Goal: Find contact information: Find contact information

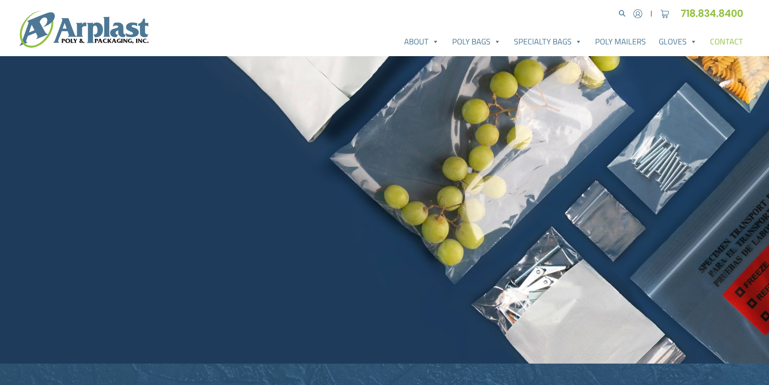
click at [716, 38] on link "Contact" at bounding box center [727, 42] width 46 height 16
click at [718, 44] on link "Contact" at bounding box center [727, 42] width 46 height 16
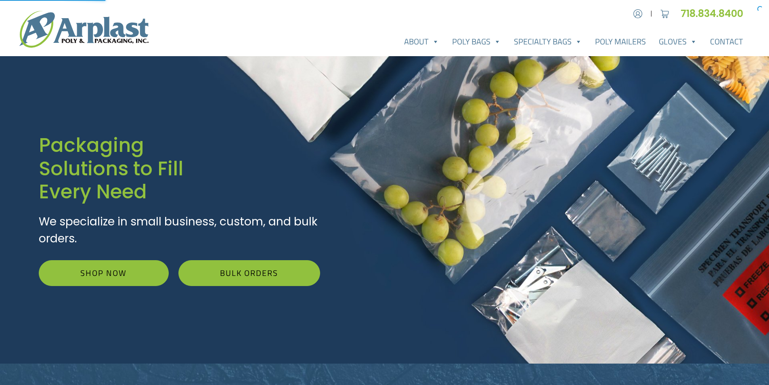
click at [418, 306] on div "Packaging Solutions to Fill Every Need We specialize in small business, custom,…" at bounding box center [384, 209] width 769 height 307
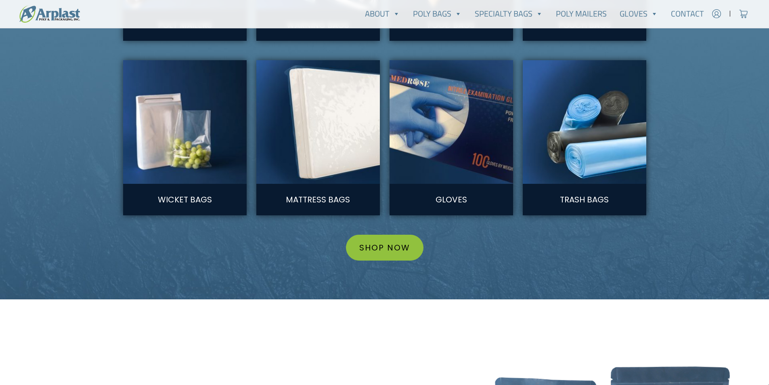
scroll to position [889, 0]
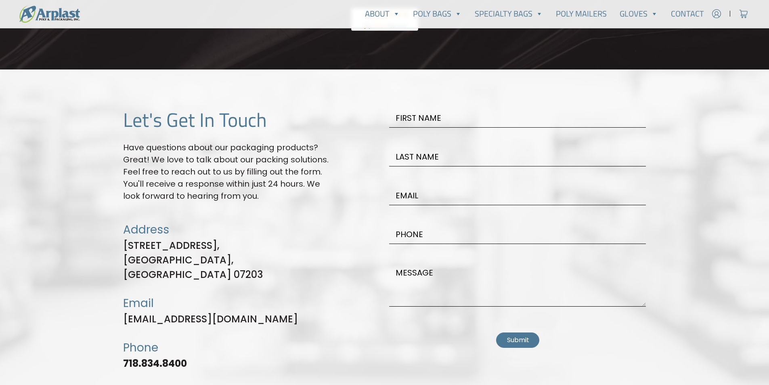
scroll to position [2161, 0]
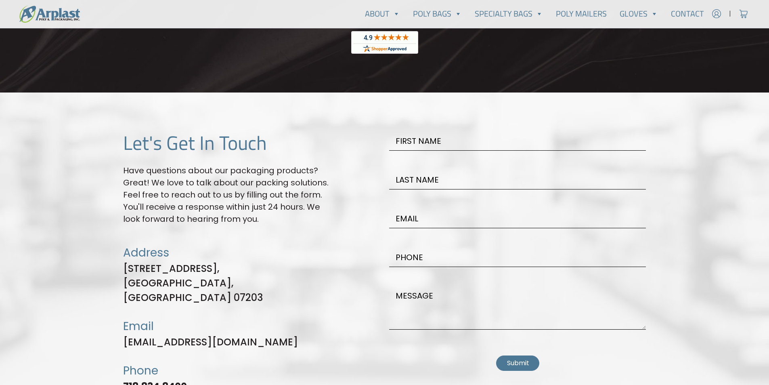
drag, startPoint x: 129, startPoint y: 158, endPoint x: 311, endPoint y: 230, distance: 196.2
click at [311, 230] on div "Let's Get In Touch Have questions about our packaging products? Great! We love …" at bounding box center [229, 265] width 222 height 269
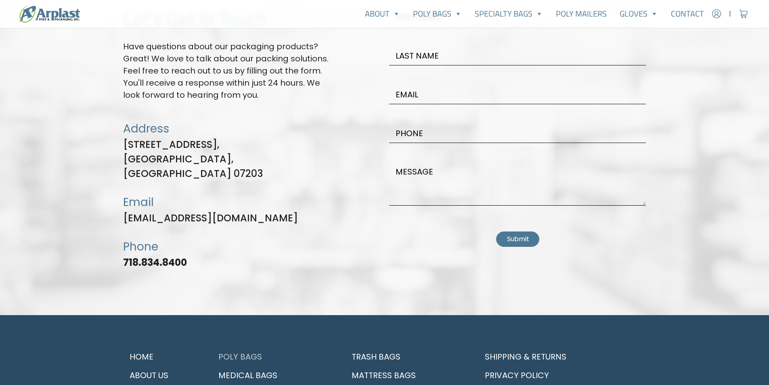
scroll to position [2363, 0]
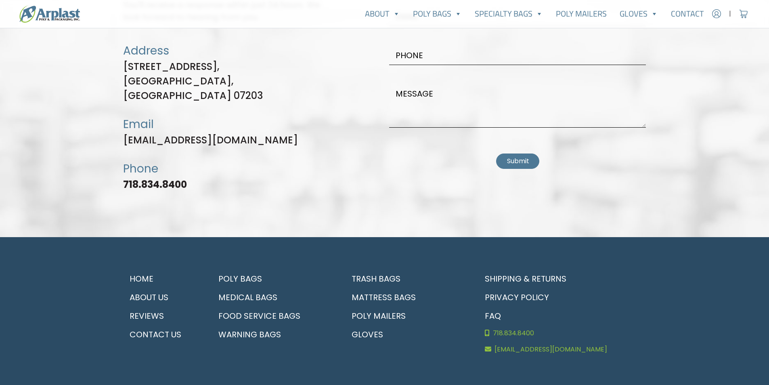
drag, startPoint x: 204, startPoint y: 153, endPoint x: 126, endPoint y: 30, distance: 145.8
click at [126, 30] on div "Let's Get In Touch Have questions about our packaging products? Great! We love …" at bounding box center [229, 63] width 222 height 269
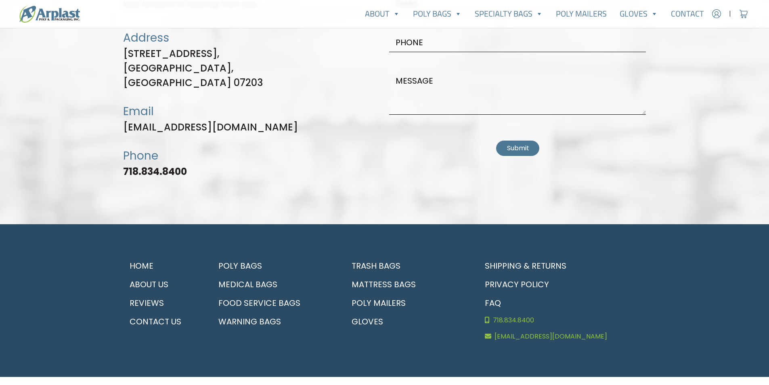
click at [311, 147] on p "Phone" at bounding box center [229, 155] width 212 height 17
drag, startPoint x: 278, startPoint y: 117, endPoint x: 107, endPoint y: 116, distance: 171.3
click at [107, 116] on section "Let's Get In Touch Have questions about our packaging products? Great! We love …" at bounding box center [384, 51] width 769 height 347
copy link "[EMAIL_ADDRESS][DOMAIN_NAME]"
